Goal: Information Seeking & Learning: Learn about a topic

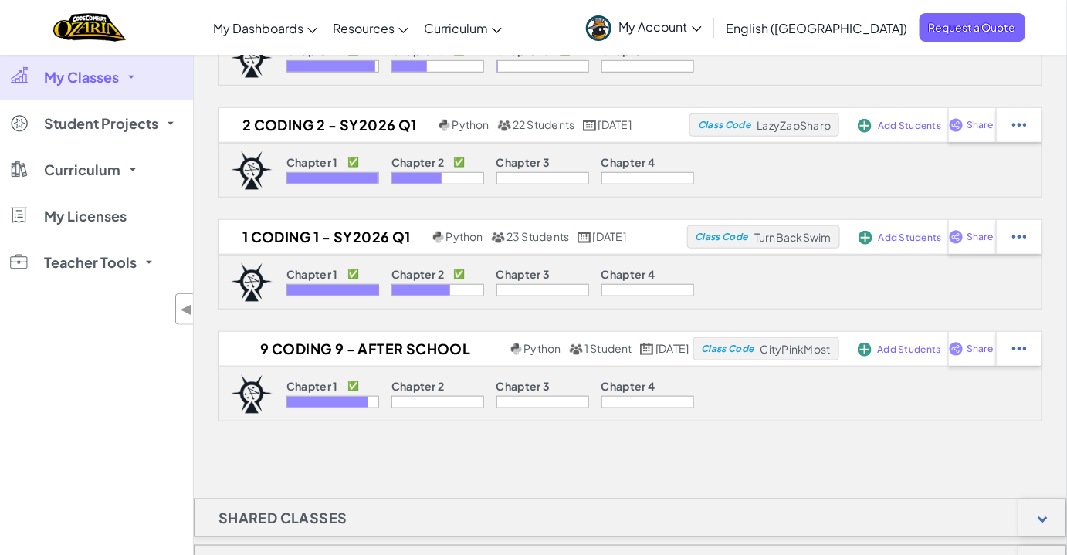
scroll to position [280, 0]
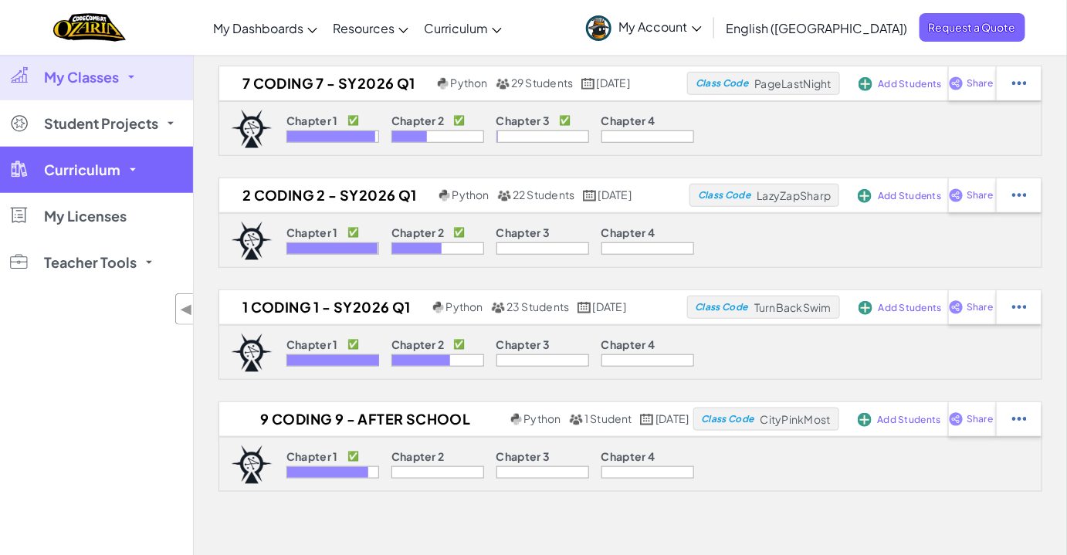
click at [112, 163] on span "Curriculum" at bounding box center [82, 170] width 76 height 14
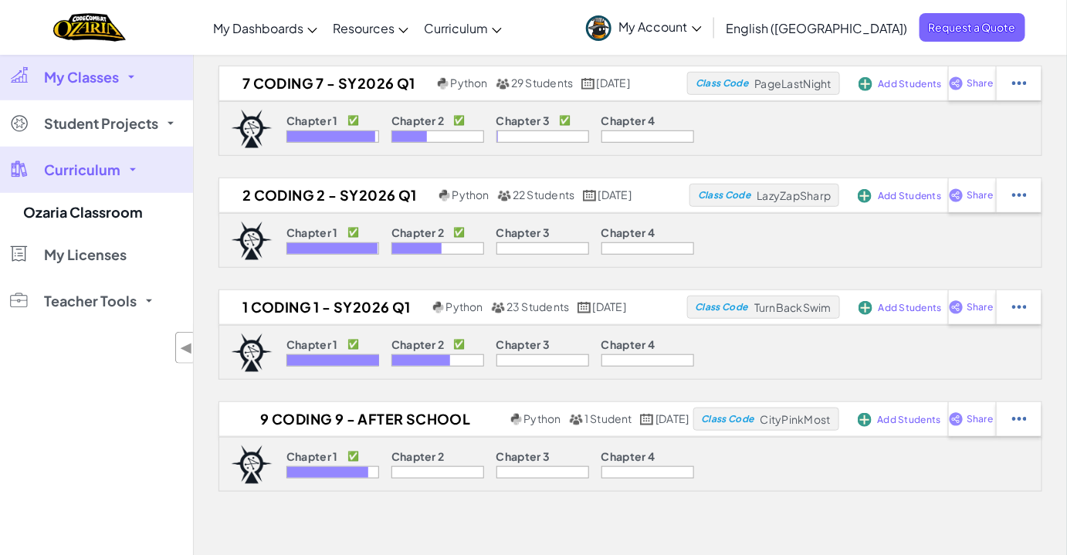
click at [115, 163] on span "Curriculum" at bounding box center [82, 170] width 76 height 14
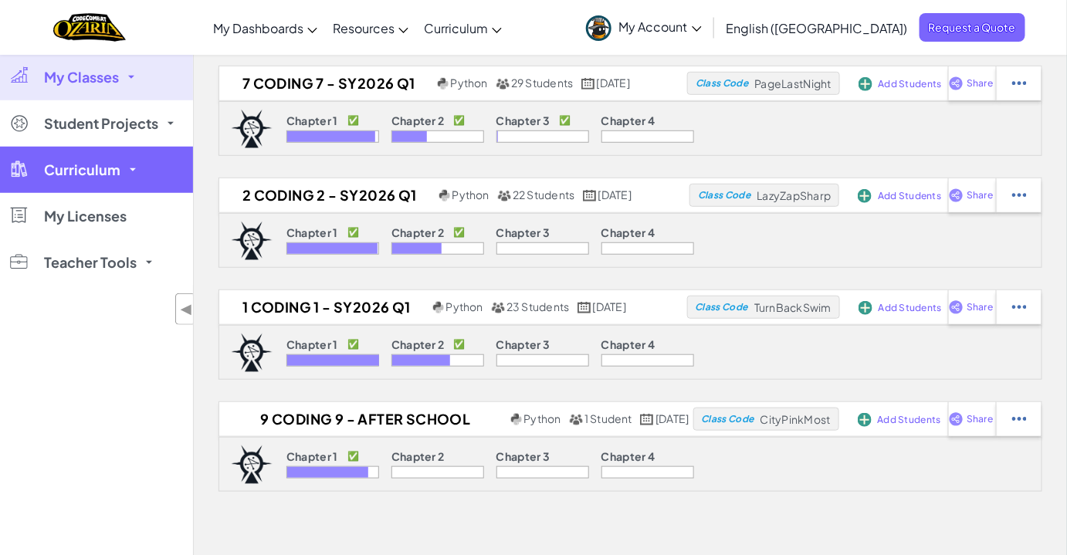
click at [119, 170] on link "Curriculum" at bounding box center [96, 170] width 193 height 46
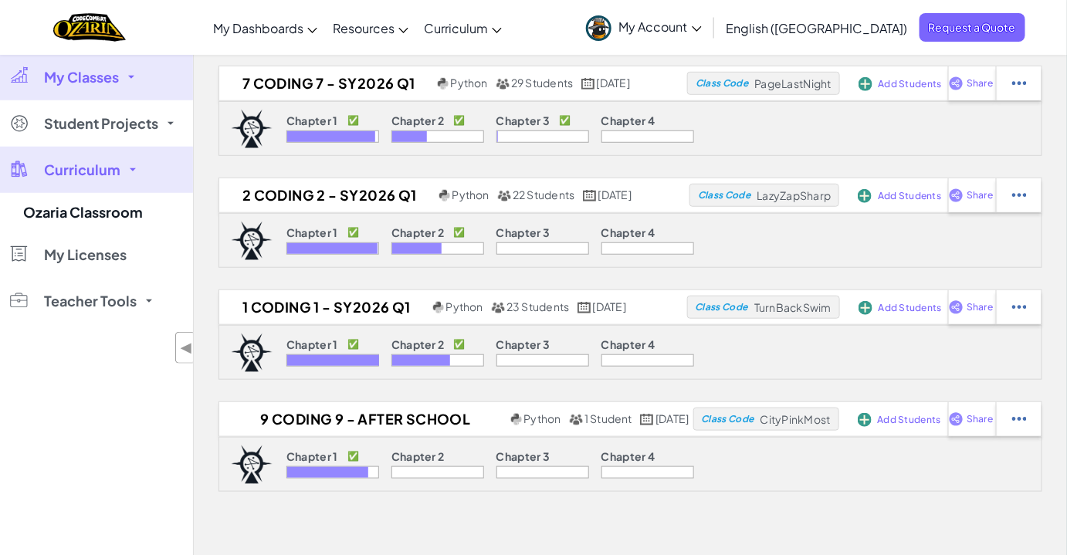
click at [119, 171] on link "Curriculum" at bounding box center [96, 170] width 193 height 46
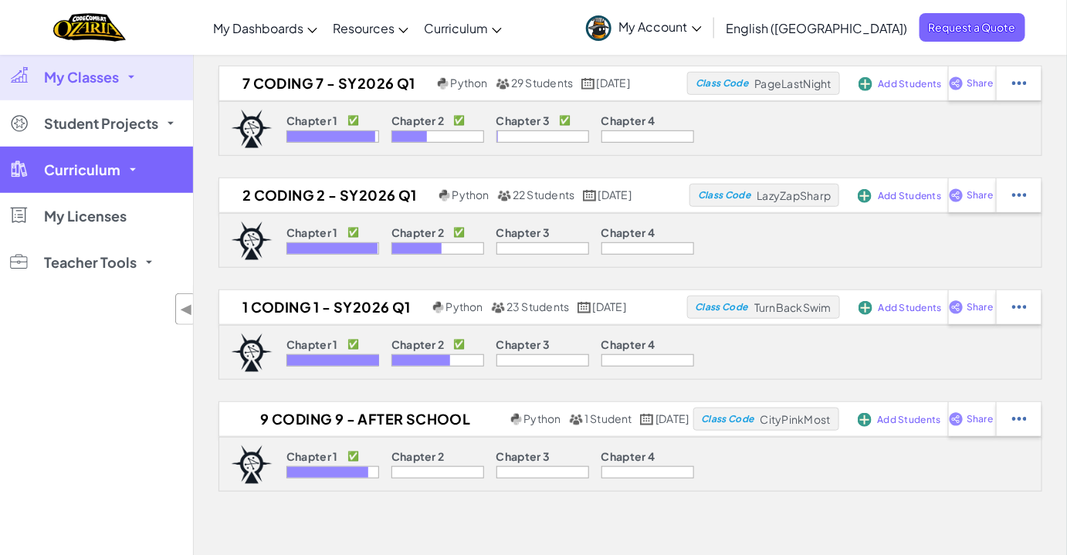
click at [119, 171] on link "Curriculum" at bounding box center [96, 170] width 193 height 46
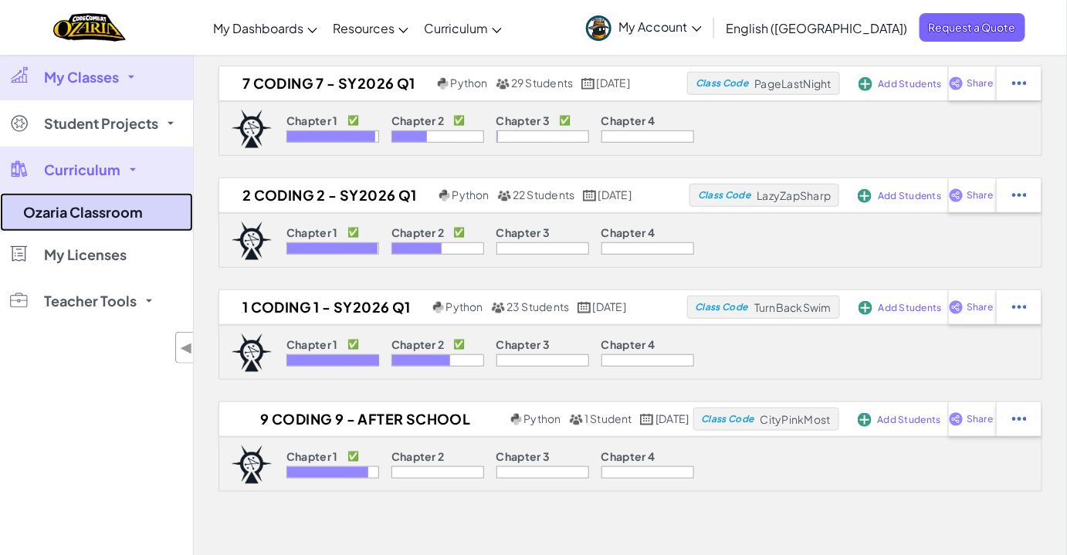
click at [100, 206] on link "Ozaria Classroom" at bounding box center [96, 212] width 193 height 39
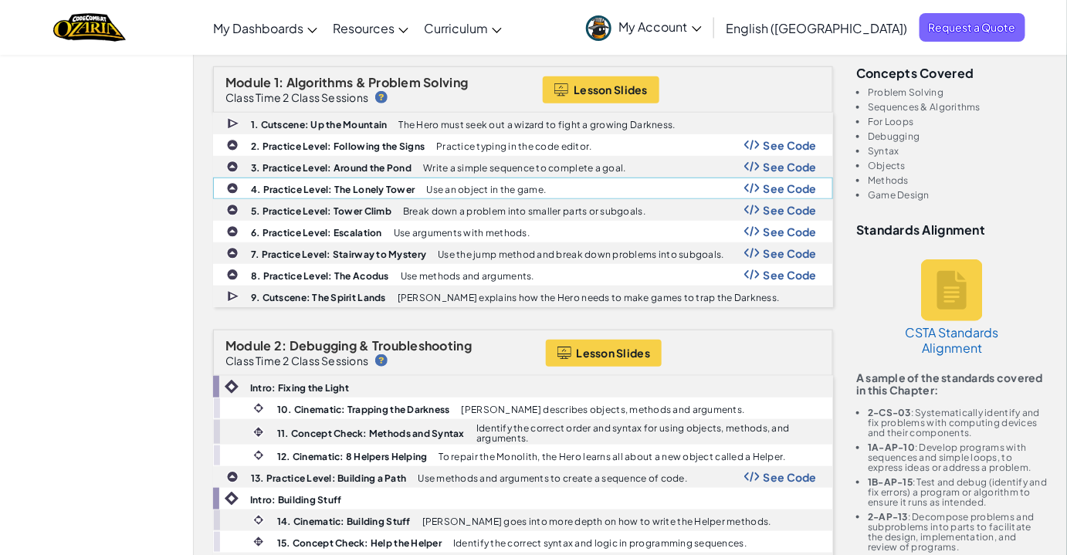
scroll to position [69, 0]
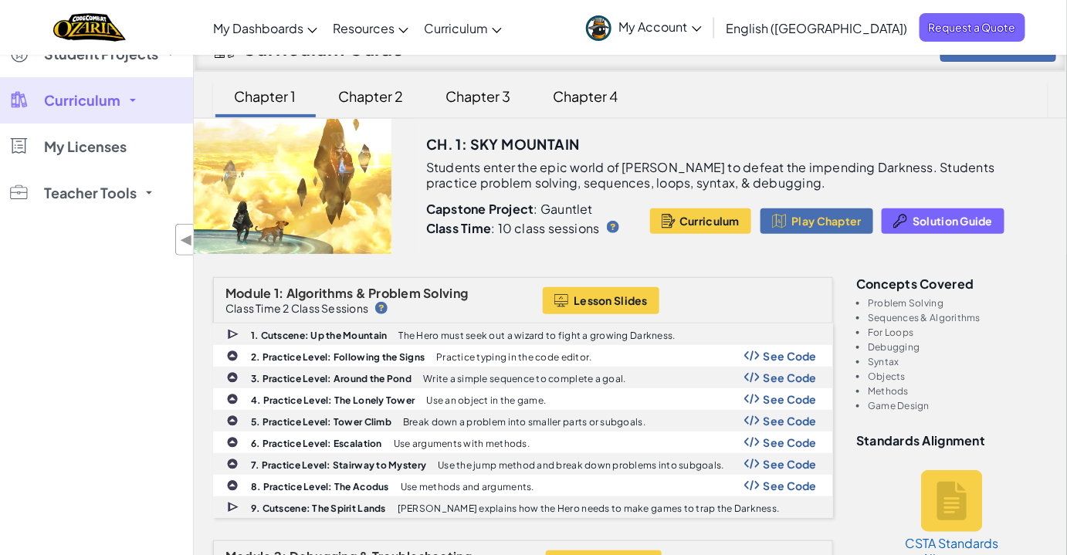
click at [370, 92] on div "Chapter 2" at bounding box center [371, 96] width 96 height 36
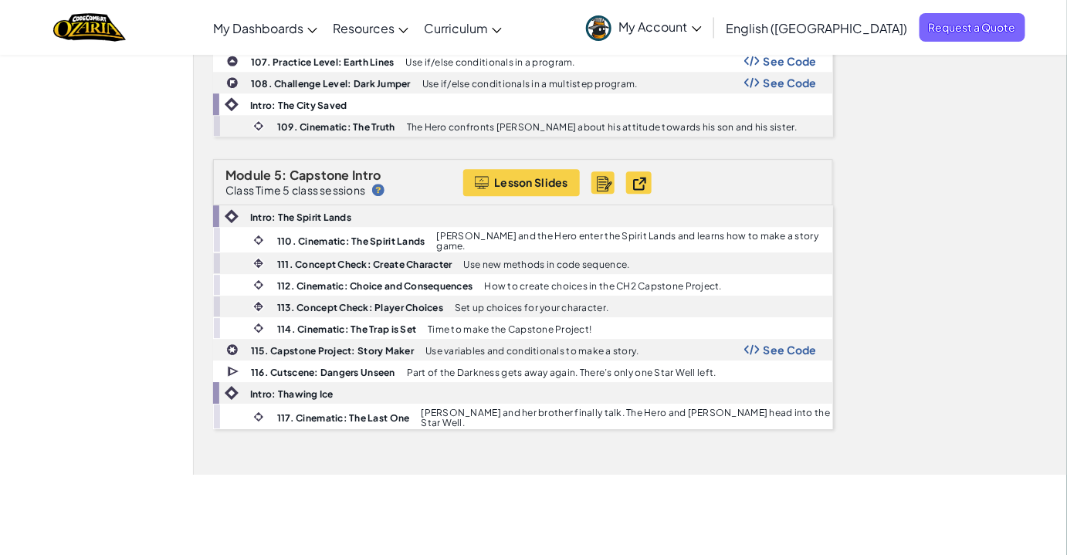
scroll to position [3297, 0]
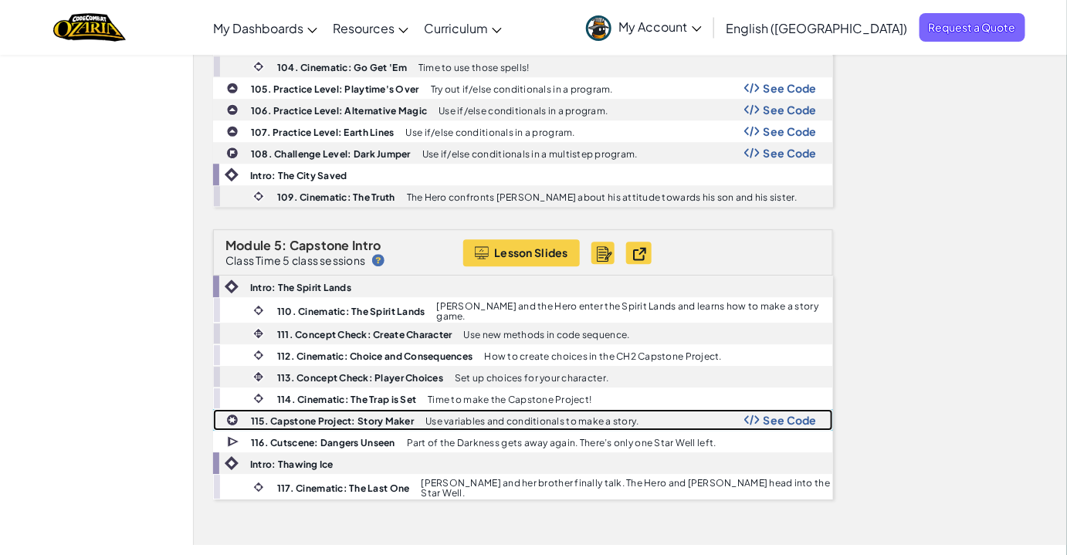
click at [316, 415] on b "115. Capstone Project: Story Maker" at bounding box center [332, 421] width 163 height 12
